Goal: Task Accomplishment & Management: Use online tool/utility

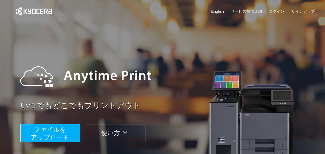
click at [52, 129] on span "ファイルを ​​アップロード" at bounding box center [50, 133] width 39 height 15
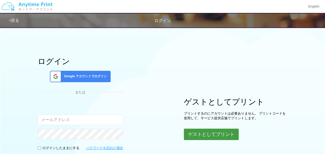
click at [196, 139] on button "ゲストとしてプリント" at bounding box center [211, 133] width 55 height 11
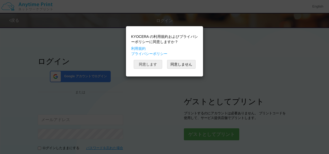
click at [149, 66] on button "同意します" at bounding box center [148, 64] width 28 height 9
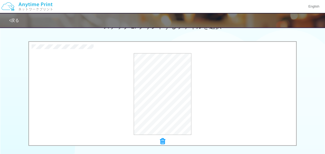
scroll to position [239, 0]
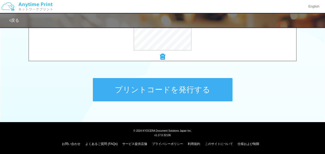
click at [179, 86] on button "プリントコードを発行する" at bounding box center [163, 89] width 140 height 23
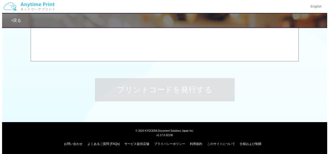
scroll to position [0, 0]
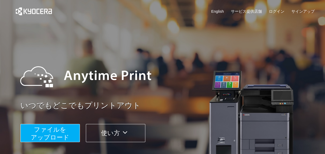
click at [65, 127] on span "ファイルを ​​アップロード" at bounding box center [50, 133] width 39 height 15
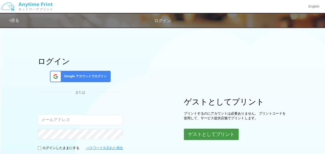
click at [209, 135] on button "ゲストとしてプリント" at bounding box center [211, 133] width 55 height 11
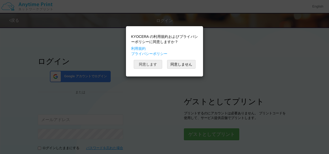
click at [134, 63] on button "同意します" at bounding box center [148, 64] width 28 height 9
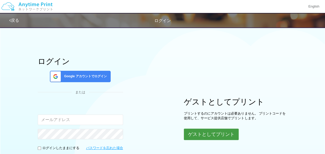
click at [203, 134] on button "ゲストとしてプリント" at bounding box center [211, 133] width 55 height 11
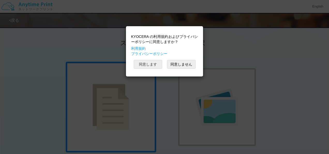
click at [149, 62] on button "同意します" at bounding box center [148, 64] width 28 height 9
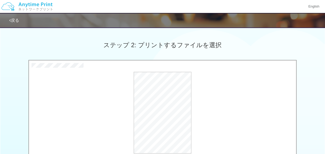
scroll to position [239, 0]
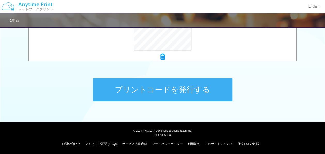
click at [184, 87] on button "プリントコードを発行する" at bounding box center [163, 89] width 140 height 23
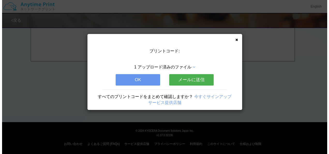
scroll to position [0, 0]
